Goal: Contribute content: Add original content to the website for others to see

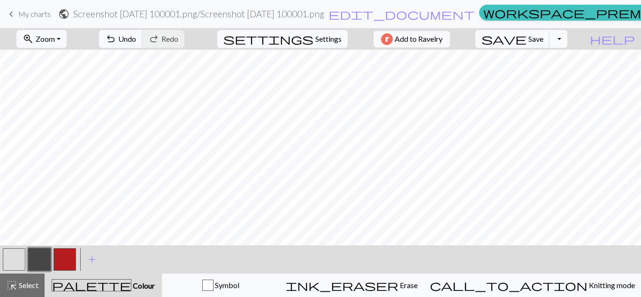
scroll to position [271, 0]
click at [15, 261] on button "button" at bounding box center [14, 259] width 23 height 23
click at [41, 256] on button "button" at bounding box center [39, 259] width 23 height 23
click at [65, 256] on button "button" at bounding box center [65, 259] width 23 height 23
click at [37, 260] on button "button" at bounding box center [39, 259] width 23 height 23
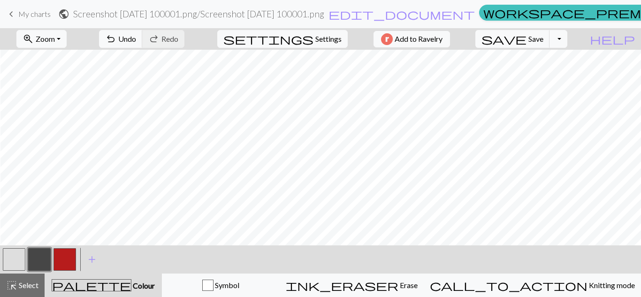
click at [16, 258] on button "button" at bounding box center [14, 259] width 23 height 23
click at [47, 255] on button "button" at bounding box center [39, 259] width 23 height 23
click at [11, 260] on button "button" at bounding box center [14, 259] width 23 height 23
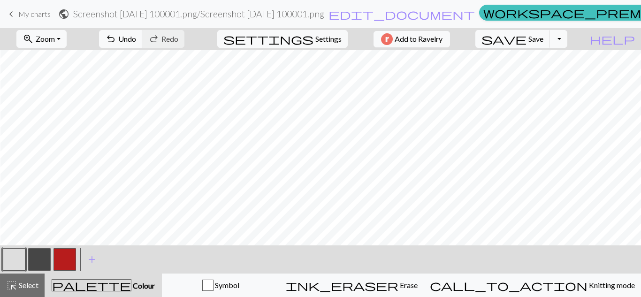
click at [37, 261] on button "button" at bounding box center [39, 259] width 23 height 23
click at [20, 264] on button "button" at bounding box center [14, 259] width 23 height 23
click at [41, 252] on button "button" at bounding box center [39, 259] width 23 height 23
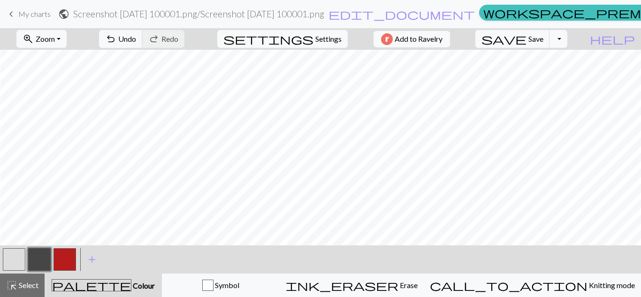
click at [11, 257] on button "button" at bounding box center [14, 259] width 23 height 23
click at [41, 256] on button "button" at bounding box center [39, 259] width 23 height 23
click at [11, 257] on button "button" at bounding box center [14, 259] width 23 height 23
click at [42, 257] on button "button" at bounding box center [39, 259] width 23 height 23
click at [16, 253] on button "button" at bounding box center [14, 259] width 23 height 23
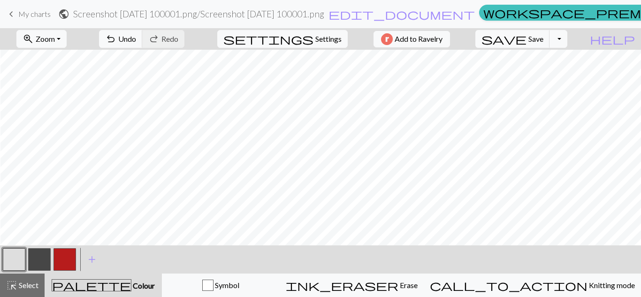
click at [38, 258] on button "button" at bounding box center [39, 259] width 23 height 23
click at [11, 262] on button "button" at bounding box center [14, 259] width 23 height 23
click at [63, 258] on button "button" at bounding box center [65, 259] width 23 height 23
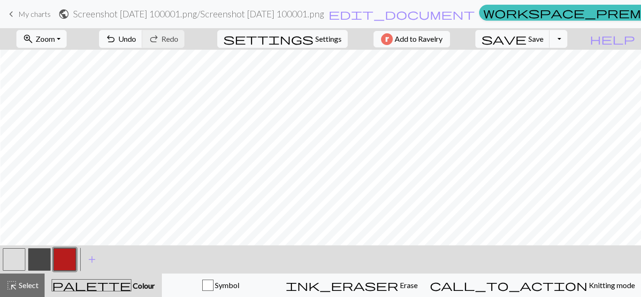
click at [13, 257] on button "button" at bounding box center [14, 259] width 23 height 23
click at [67, 258] on button "button" at bounding box center [65, 259] width 23 height 23
click at [12, 258] on button "button" at bounding box center [14, 259] width 23 height 23
click at [60, 261] on button "button" at bounding box center [65, 259] width 23 height 23
click at [19, 259] on button "button" at bounding box center [14, 259] width 23 height 23
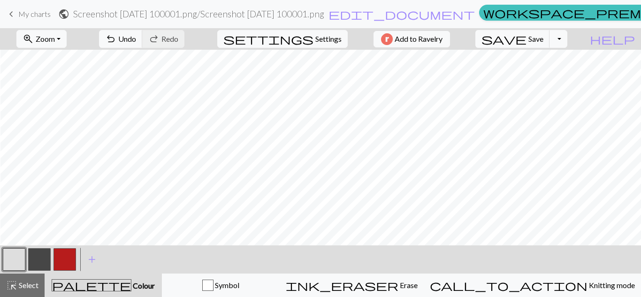
click at [73, 260] on button "button" at bounding box center [65, 259] width 23 height 23
click at [10, 258] on button "button" at bounding box center [14, 259] width 23 height 23
click at [38, 260] on button "button" at bounding box center [39, 259] width 23 height 23
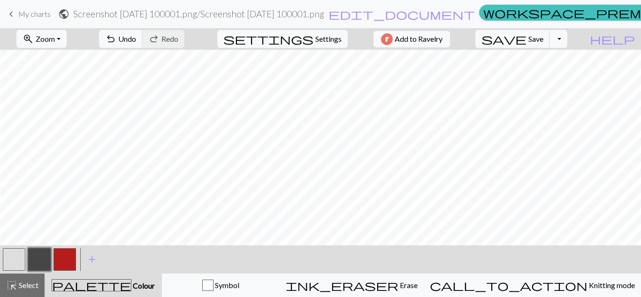
click at [14, 262] on button "button" at bounding box center [14, 259] width 23 height 23
click at [65, 259] on button "button" at bounding box center [65, 259] width 23 height 23
click at [15, 255] on button "button" at bounding box center [14, 259] width 23 height 23
click at [42, 259] on button "button" at bounding box center [39, 259] width 23 height 23
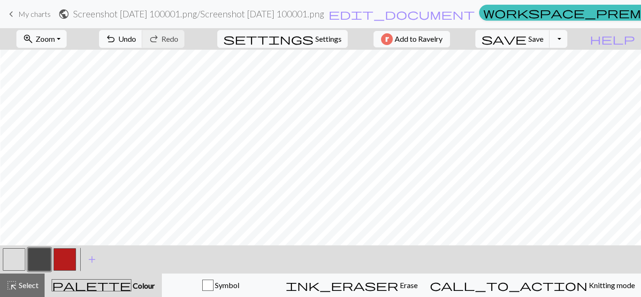
click at [13, 262] on button "button" at bounding box center [14, 259] width 23 height 23
click at [70, 256] on button "button" at bounding box center [65, 259] width 23 height 23
click at [19, 260] on button "button" at bounding box center [14, 259] width 23 height 23
click at [63, 254] on button "button" at bounding box center [65, 259] width 23 height 23
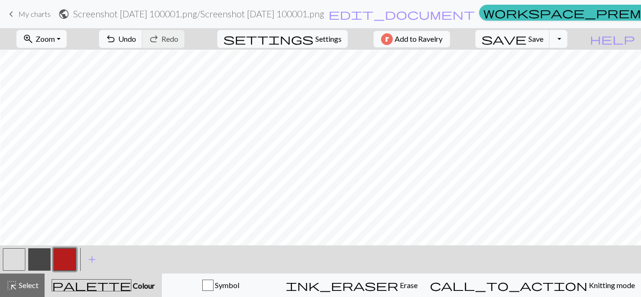
scroll to position [334, 0]
click at [20, 256] on button "button" at bounding box center [14, 259] width 23 height 23
click at [65, 256] on button "button" at bounding box center [65, 259] width 23 height 23
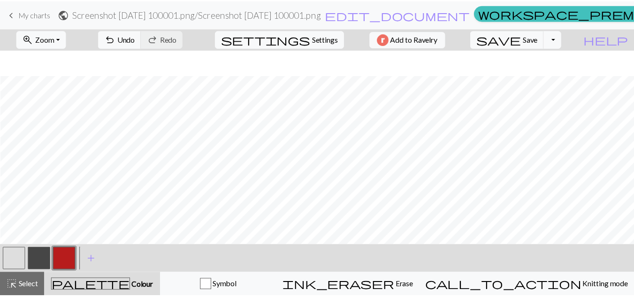
scroll to position [349, 0]
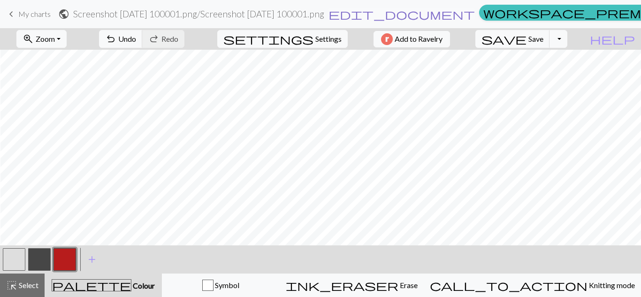
click at [394, 16] on span "edit_document" at bounding box center [402, 14] width 146 height 13
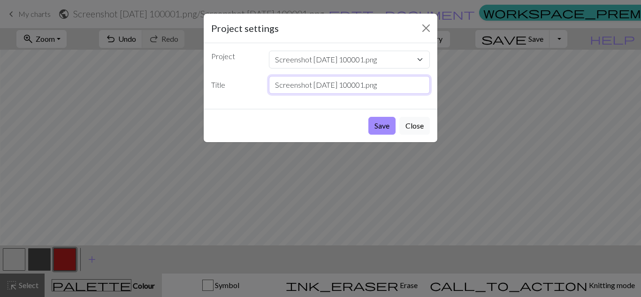
drag, startPoint x: 400, startPoint y: 86, endPoint x: 267, endPoint y: 93, distance: 133.5
click at [267, 93] on div "Screenshot [DATE] 100001.png" at bounding box center [349, 85] width 173 height 18
type input "Skeleton holding a Knife (for bag or tapestry)"
click at [385, 124] on button "Save" at bounding box center [381, 126] width 27 height 18
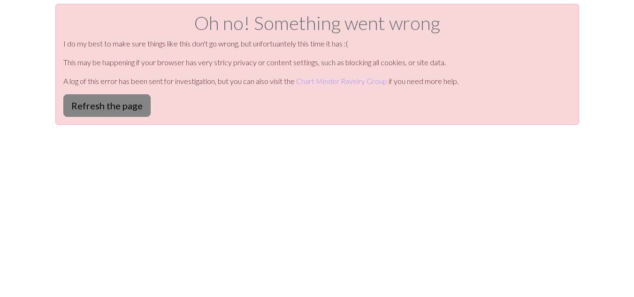
click at [114, 105] on button "Refresh the page" at bounding box center [106, 105] width 87 height 23
click at [125, 108] on button "Refresh the page" at bounding box center [106, 105] width 87 height 23
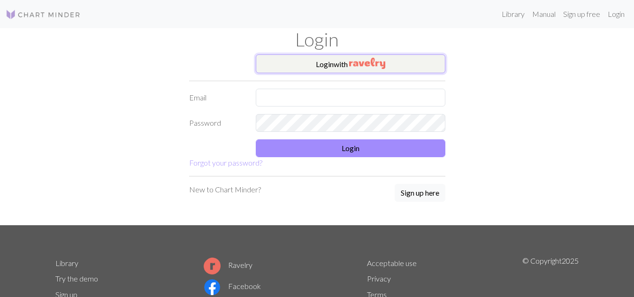
click at [296, 59] on button "Login with" at bounding box center [351, 63] width 190 height 19
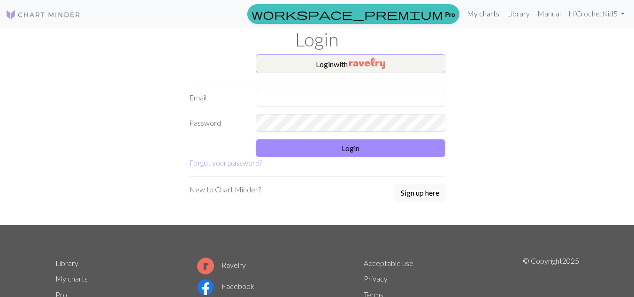
click at [480, 12] on link "My charts" at bounding box center [483, 13] width 40 height 19
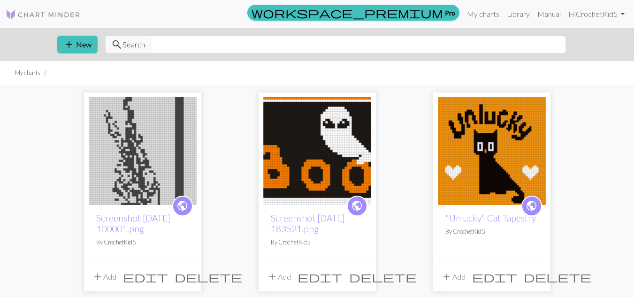
click at [170, 162] on img at bounding box center [143, 151] width 108 height 108
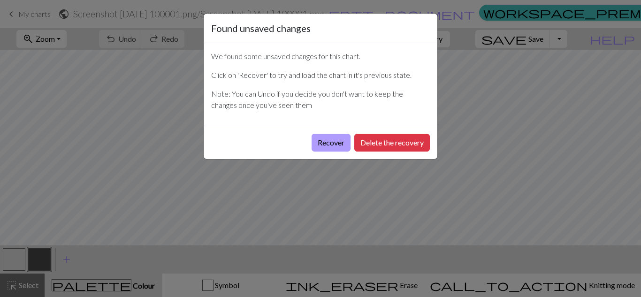
click at [333, 142] on button "Recover" at bounding box center [331, 143] width 39 height 18
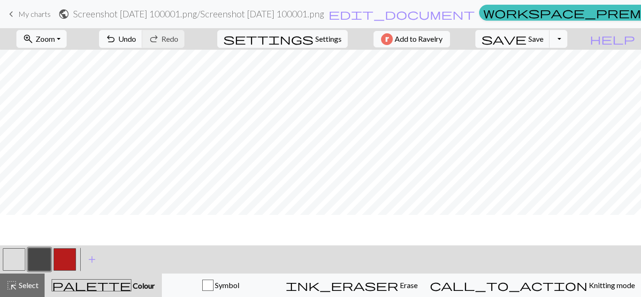
scroll to position [272, 0]
click at [66, 263] on button "button" at bounding box center [65, 259] width 23 height 23
click at [19, 256] on button "button" at bounding box center [14, 259] width 23 height 23
click at [45, 258] on button "button" at bounding box center [39, 259] width 23 height 23
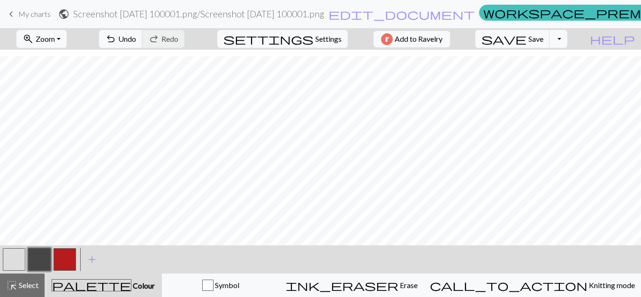
scroll to position [430, 0]
click at [16, 253] on button "button" at bounding box center [14, 259] width 23 height 23
click at [35, 261] on button "button" at bounding box center [39, 259] width 23 height 23
click at [15, 256] on button "button" at bounding box center [14, 259] width 23 height 23
click at [46, 255] on button "button" at bounding box center [39, 259] width 23 height 23
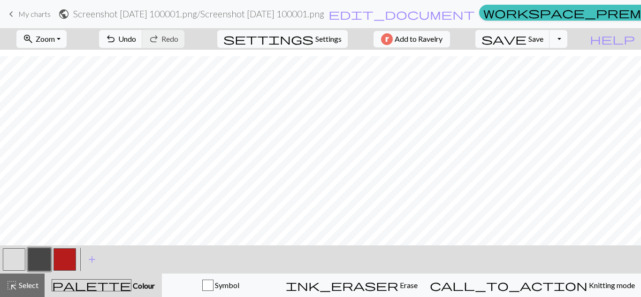
click at [11, 264] on button "button" at bounding box center [14, 259] width 23 height 23
click at [19, 288] on span "Select" at bounding box center [27, 285] width 21 height 9
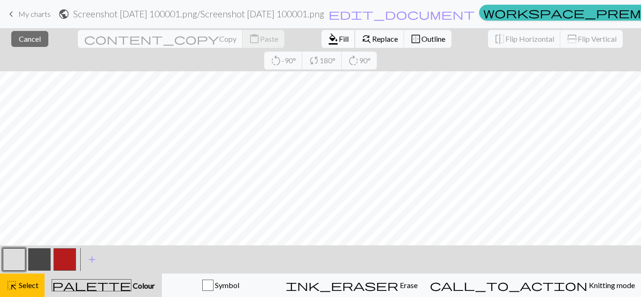
click at [339, 40] on span "Fill" at bounding box center [344, 38] width 10 height 9
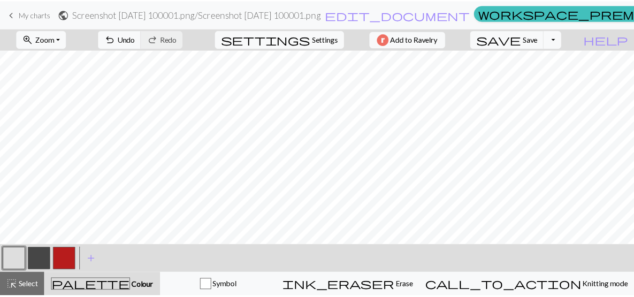
scroll to position [430, 0]
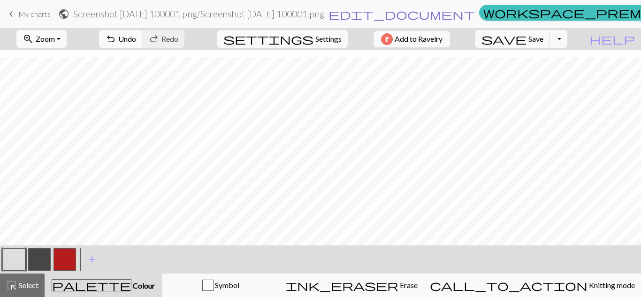
click at [399, 13] on span "edit_document" at bounding box center [402, 14] width 146 height 13
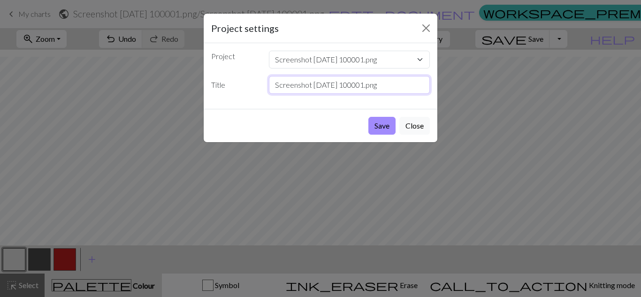
drag, startPoint x: 410, startPoint y: 84, endPoint x: 264, endPoint y: 91, distance: 146.6
click at [264, 91] on div "Screenshot [DATE] 100001.png" at bounding box center [349, 85] width 173 height 18
click at [357, 84] on input "Skeleton Holding Knife" at bounding box center [349, 85] width 161 height 18
type input "Skeleton Holding Knife"
click at [377, 127] on button "Save" at bounding box center [381, 126] width 27 height 18
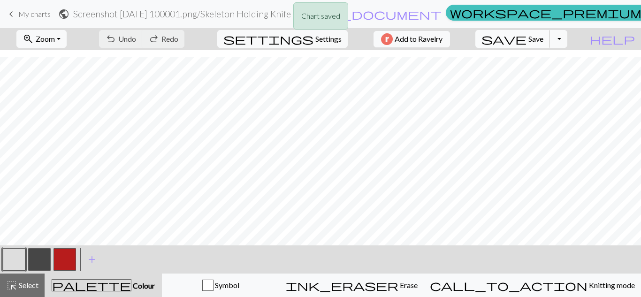
click at [527, 41] on span "save" at bounding box center [504, 38] width 45 height 13
click at [492, 15] on div "Chart saved Chart saved" at bounding box center [320, 37] width 641 height 74
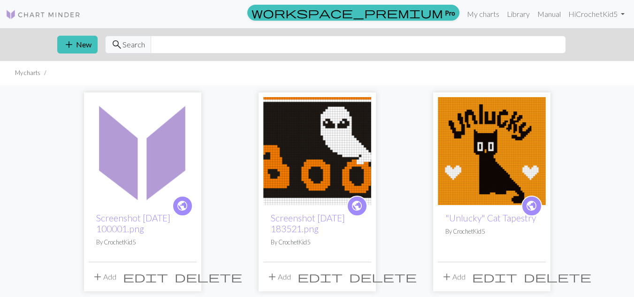
click at [147, 180] on img at bounding box center [143, 151] width 108 height 108
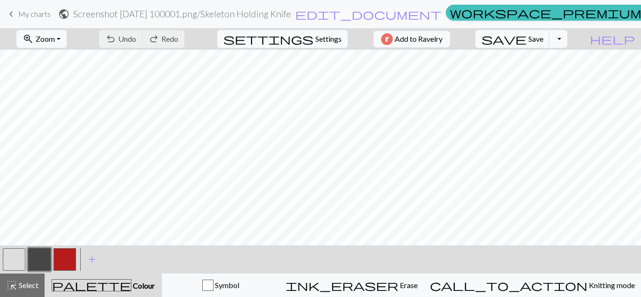
click at [8, 14] on span "keyboard_arrow_left" at bounding box center [11, 14] width 11 height 13
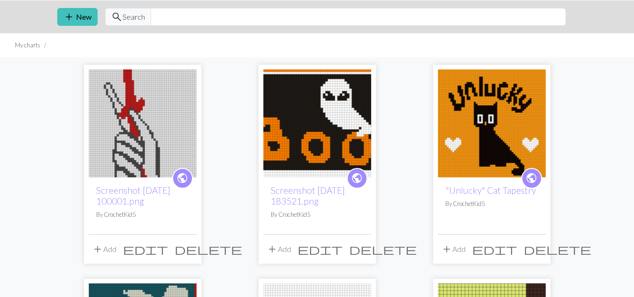
scroll to position [27, 0]
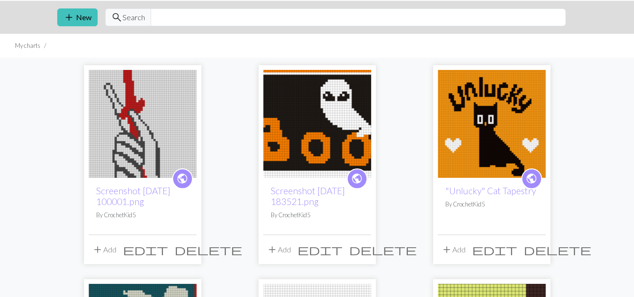
click at [114, 251] on button "add Add" at bounding box center [104, 250] width 31 height 18
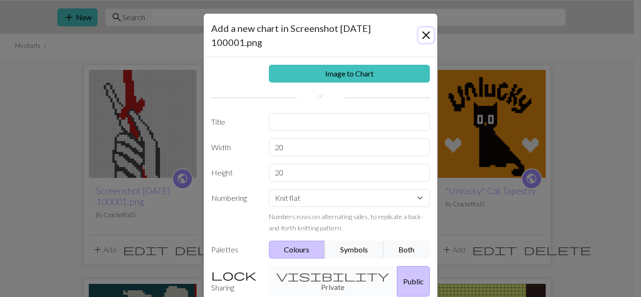
click at [420, 32] on button "Close" at bounding box center [426, 35] width 15 height 15
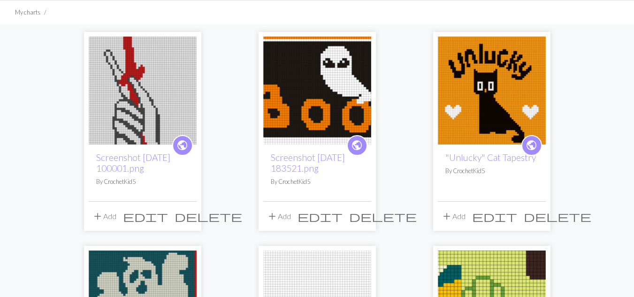
scroll to position [59, 0]
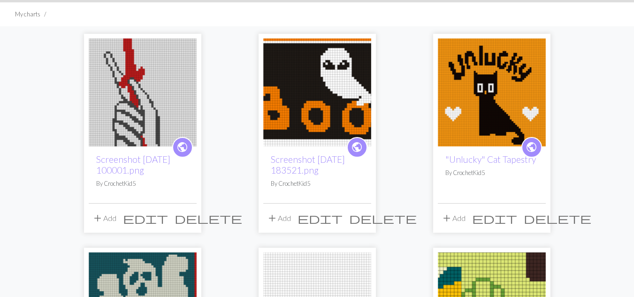
click at [141, 131] on img at bounding box center [143, 92] width 108 height 108
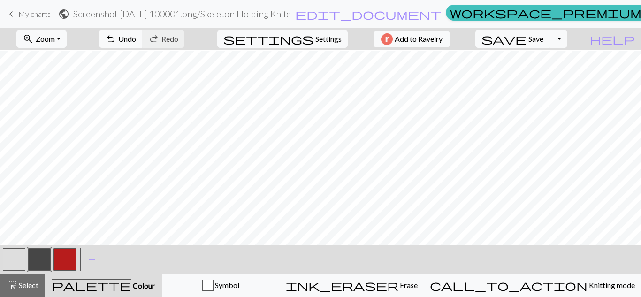
scroll to position [338, 0]
click at [16, 255] on button "button" at bounding box center [14, 259] width 23 height 23
click at [39, 254] on button "button" at bounding box center [39, 259] width 23 height 23
